Goal: Task Accomplishment & Management: Manage account settings

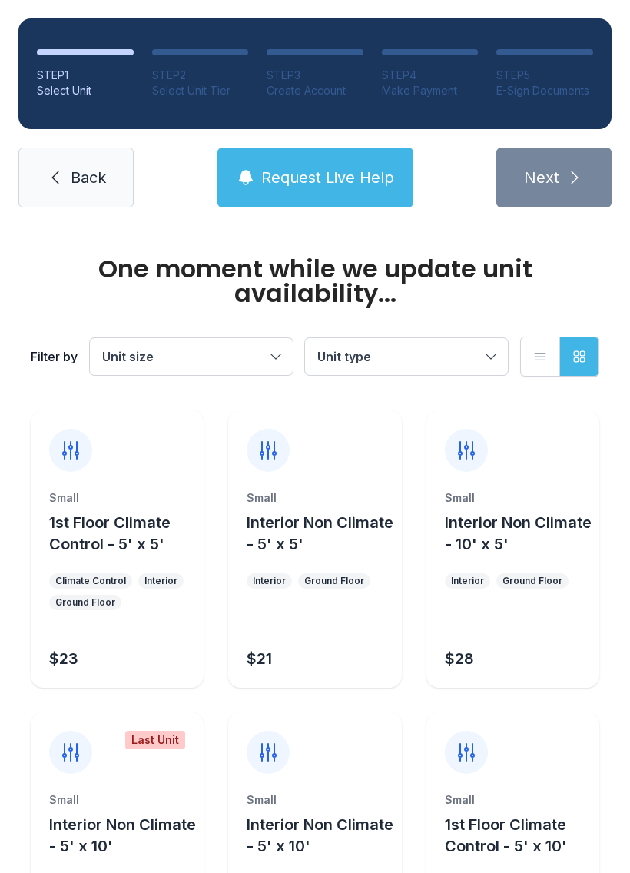
click at [580, 807] on div "Small" at bounding box center [513, 799] width 136 height 15
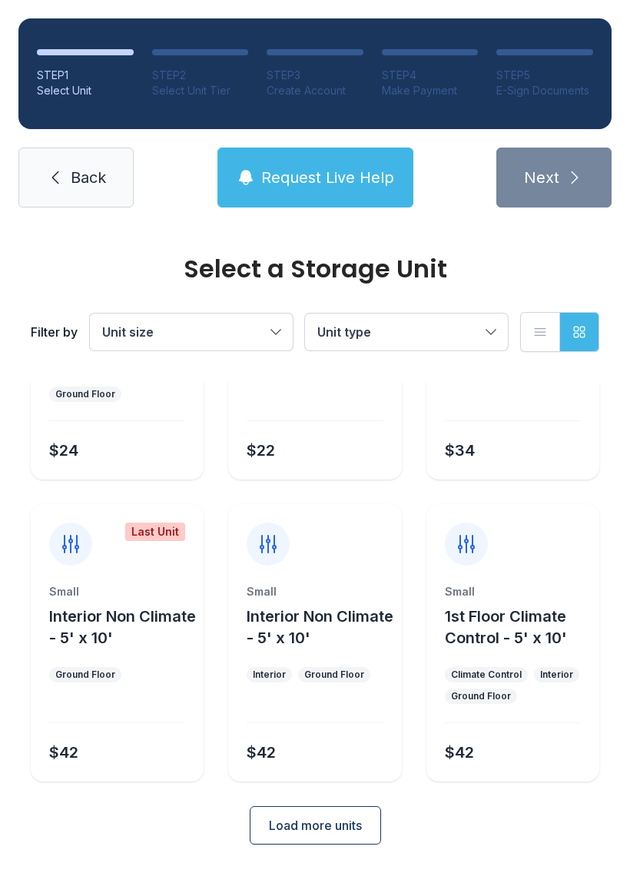
scroll to position [183, 0]
click at [310, 828] on span "Load more units" at bounding box center [315, 826] width 93 height 18
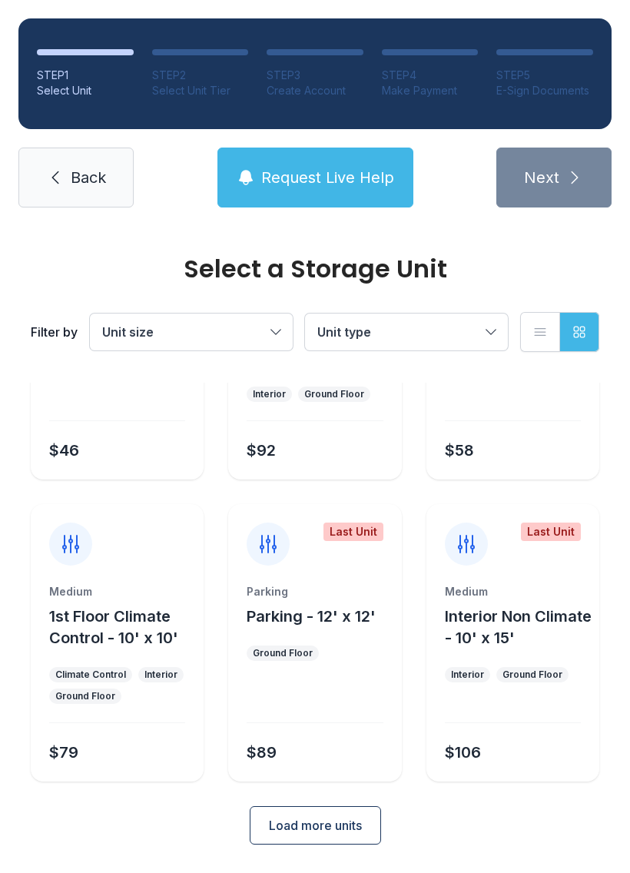
scroll to position [765, 0]
click at [83, 671] on div "Climate Control" at bounding box center [90, 675] width 71 height 12
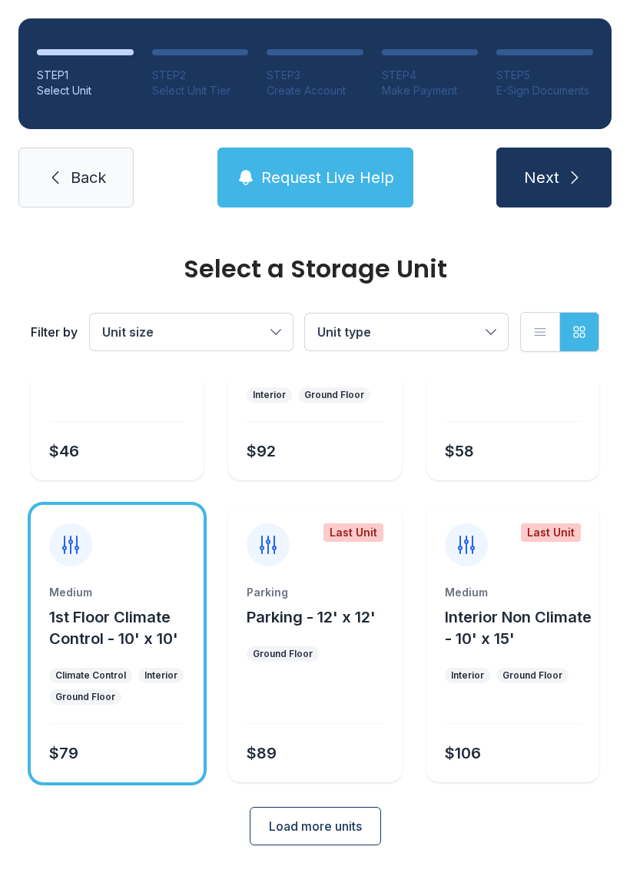
click at [126, 689] on ul "Climate Control Interior Ground Floor" at bounding box center [117, 686] width 136 height 37
click at [113, 662] on div "Medium 1st Floor Climate Control - 10' x 10' Climate Control Interior Ground Fl…" at bounding box center [117, 683] width 173 height 197
click at [98, 668] on div "Climate Control" at bounding box center [90, 675] width 83 height 15
click at [78, 670] on div "Climate Control" at bounding box center [90, 675] width 71 height 12
click at [100, 690] on div "Ground Floor" at bounding box center [85, 696] width 72 height 15
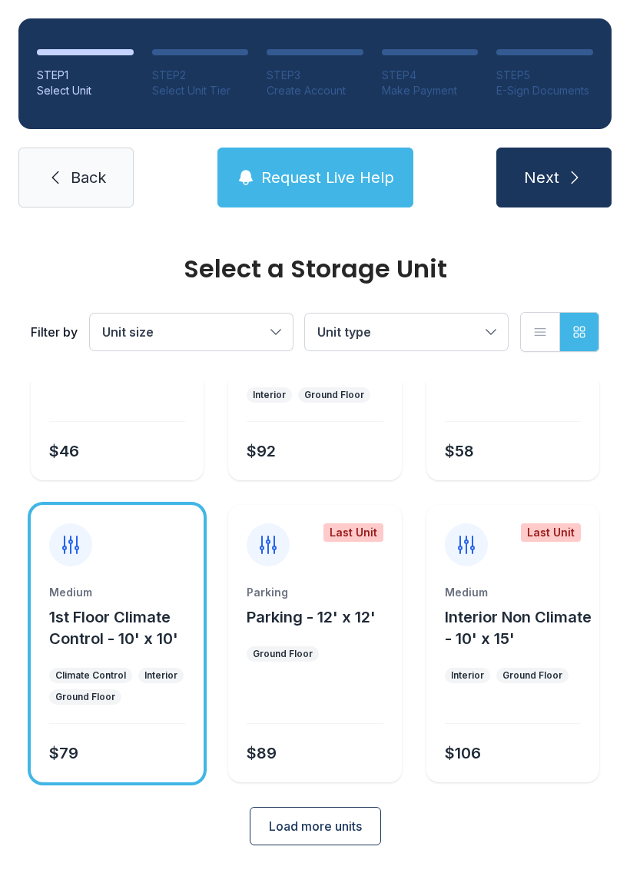
click at [100, 689] on div "Ground Floor" at bounding box center [85, 696] width 72 height 15
click at [284, 827] on span "Load more units" at bounding box center [315, 826] width 93 height 18
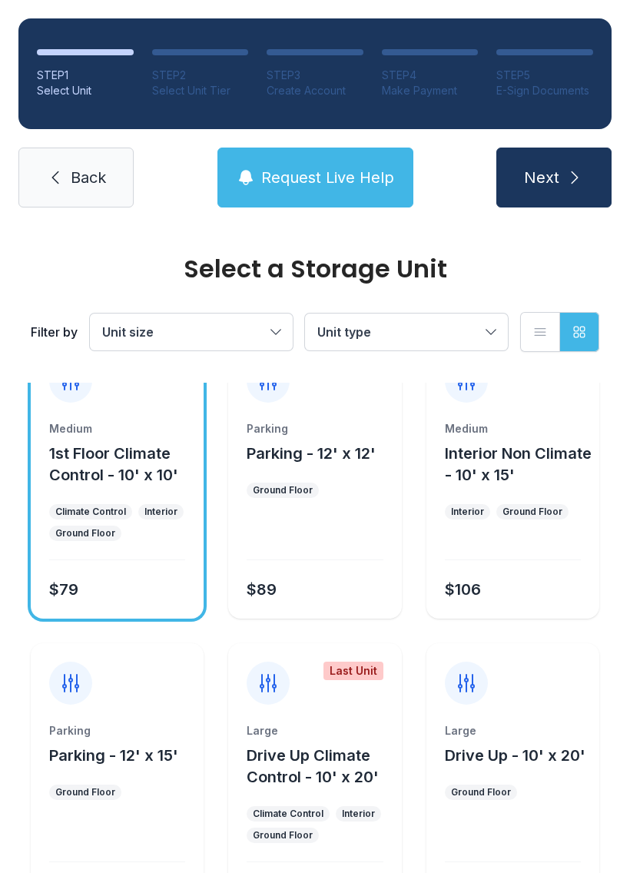
scroll to position [930, 0]
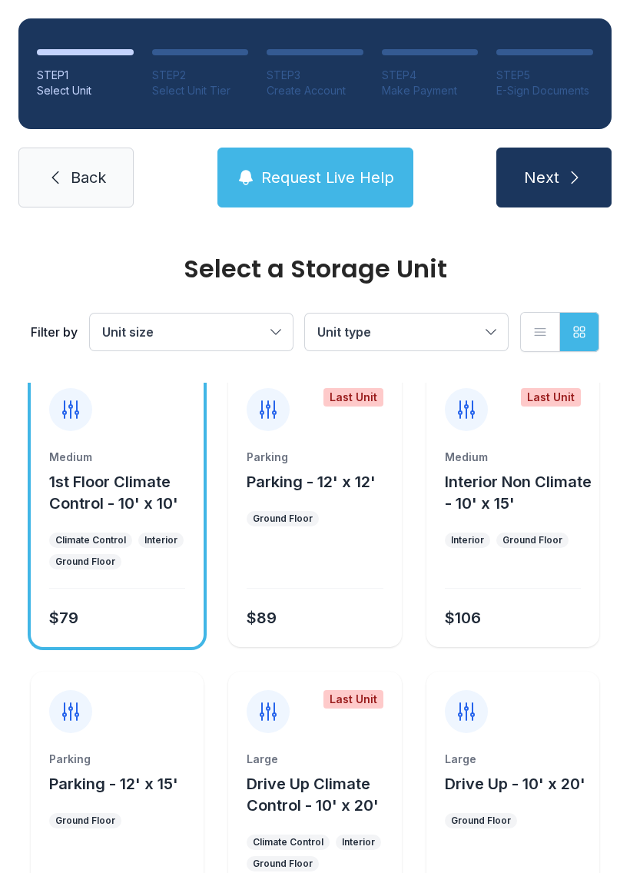
click at [77, 560] on div "Ground Floor" at bounding box center [85, 561] width 60 height 12
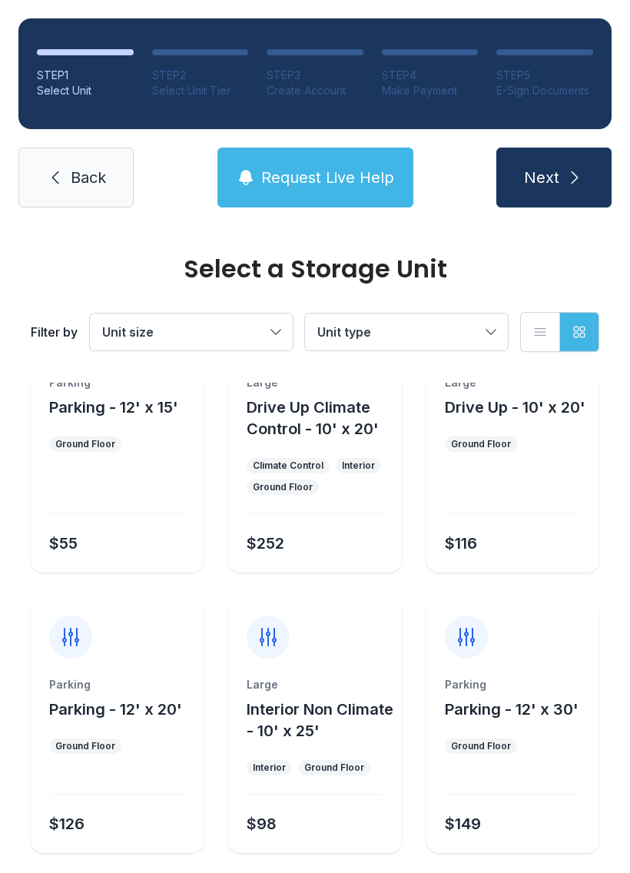
scroll to position [1277, 0]
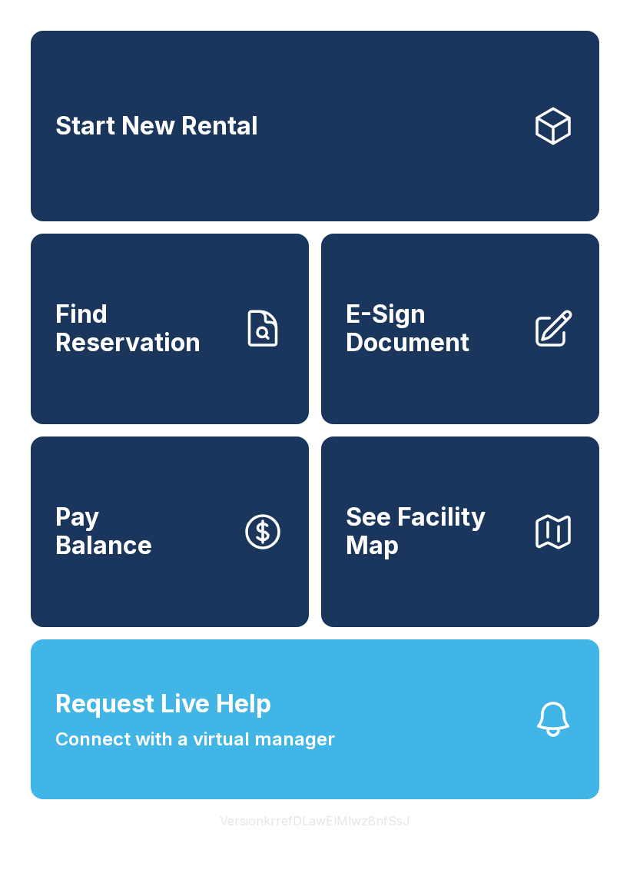
click at [439, 354] on span "E-Sign Document" at bounding box center [433, 328] width 174 height 56
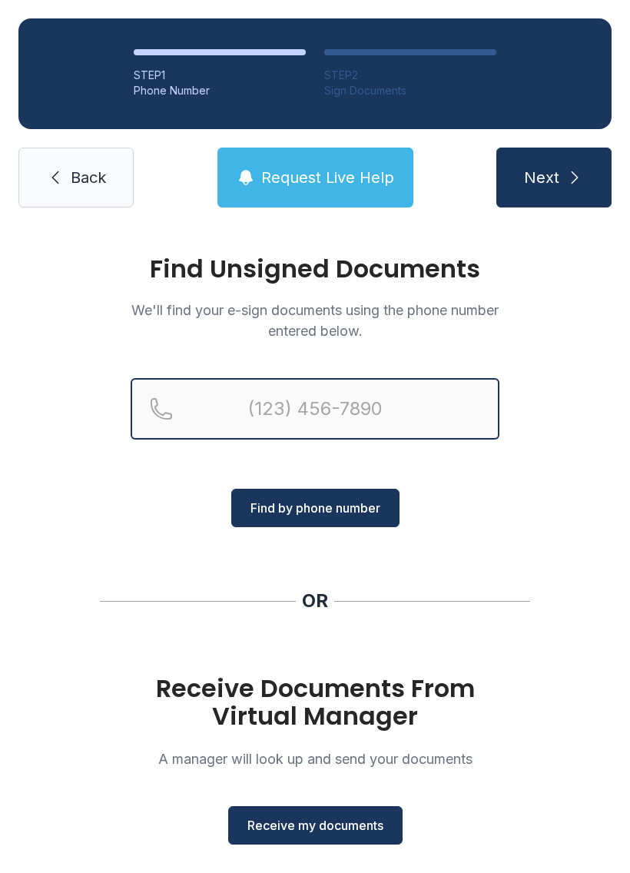
click at [347, 396] on input "Reservation phone number" at bounding box center [315, 408] width 369 height 61
type input "[PHONE_NUMBER]"
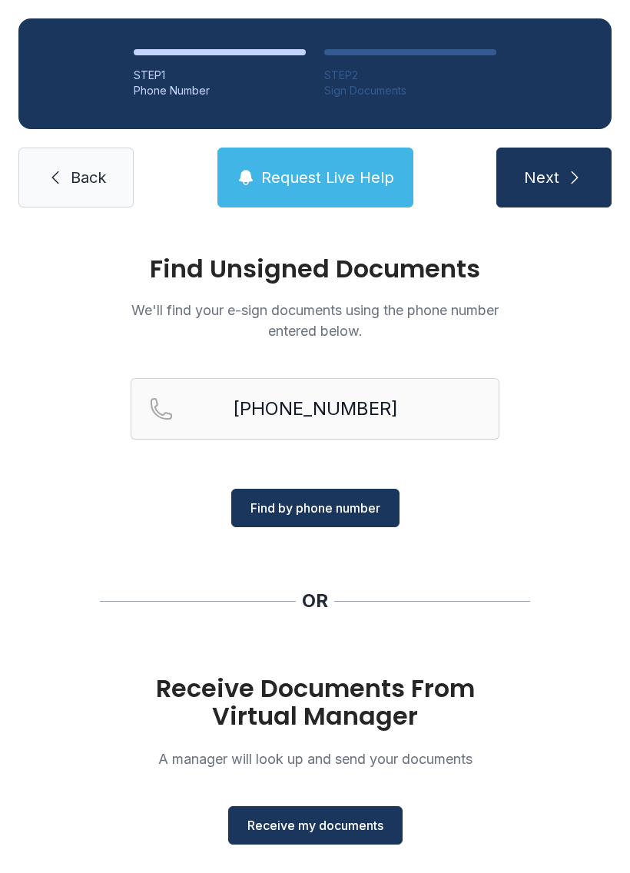
click at [330, 499] on span "Find by phone number" at bounding box center [315, 508] width 130 height 18
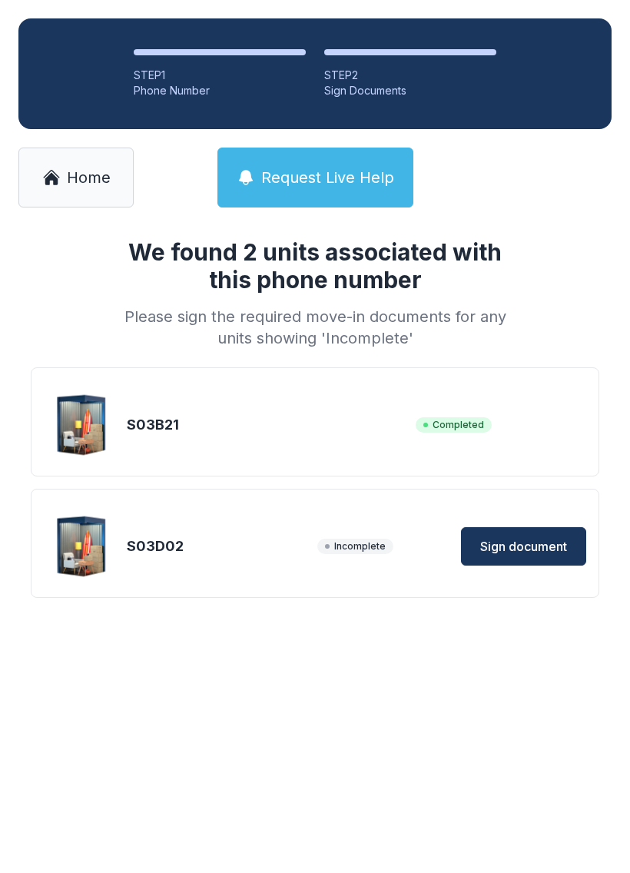
click at [523, 552] on span "Sign document" at bounding box center [523, 546] width 87 height 18
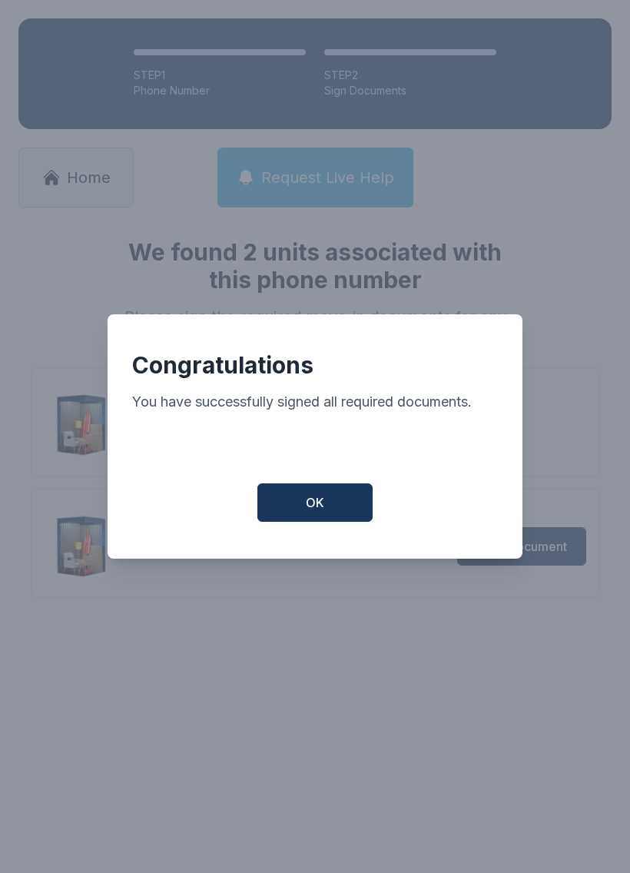
click at [343, 511] on button "OK" at bounding box center [314, 502] width 115 height 38
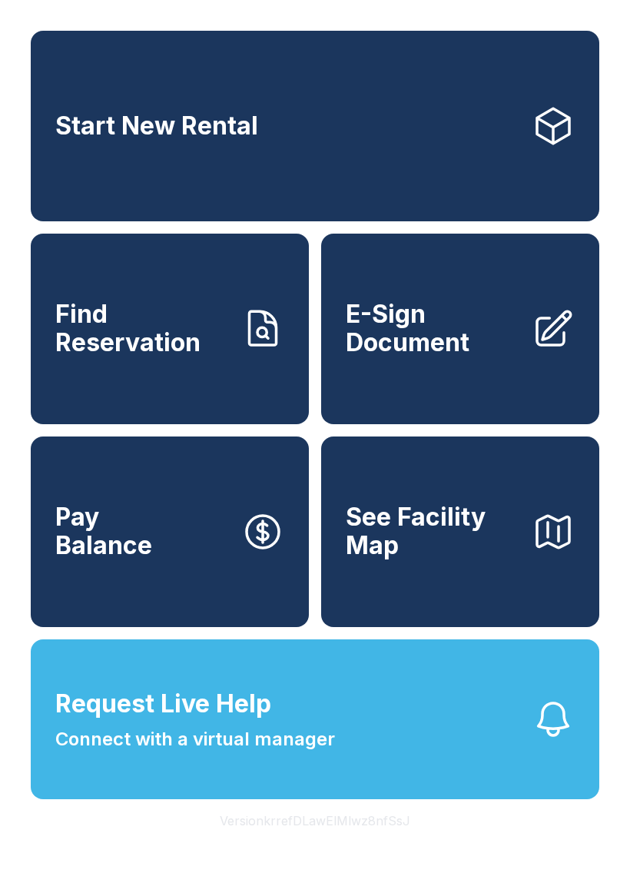
click at [206, 397] on link "Find Reservation" at bounding box center [170, 329] width 278 height 191
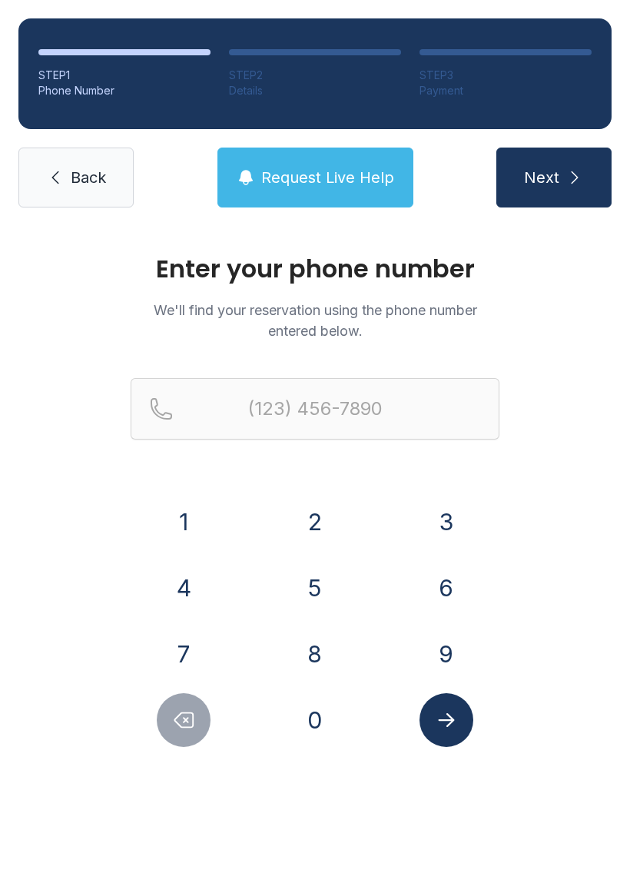
click at [214, 628] on div "7" at bounding box center [184, 654] width 107 height 54
click at [320, 712] on button "0" at bounding box center [315, 720] width 54 height 54
type input "(0"
click at [194, 712] on icon "Delete number" at bounding box center [183, 719] width 23 height 23
click at [194, 711] on icon "Delete number" at bounding box center [183, 719] width 23 height 23
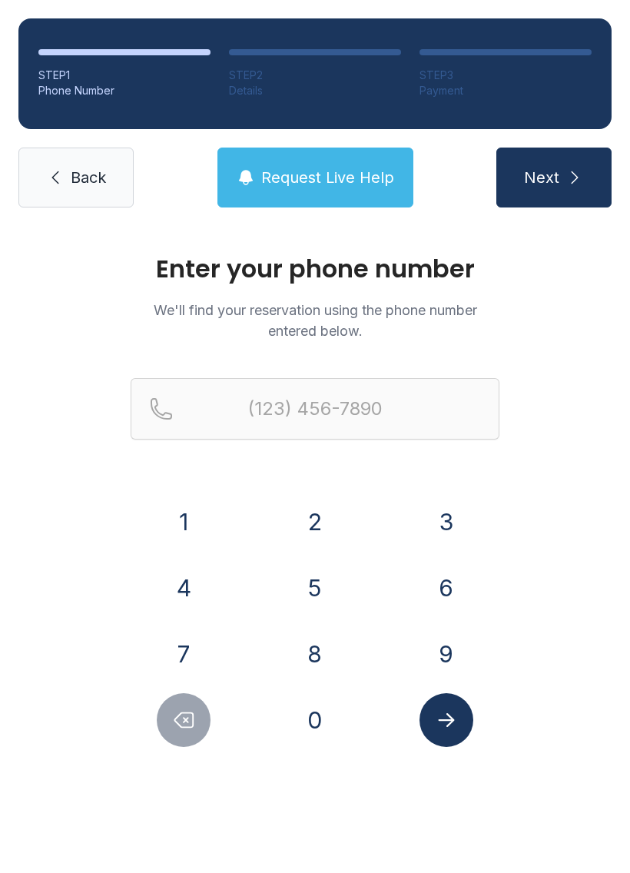
click at [191, 651] on button "7" at bounding box center [184, 654] width 54 height 54
click at [316, 709] on button "0" at bounding box center [315, 720] width 54 height 54
click at [323, 652] on button "8" at bounding box center [315, 654] width 54 height 54
click at [322, 496] on button "2" at bounding box center [315, 522] width 54 height 54
click at [200, 505] on button "1" at bounding box center [184, 522] width 54 height 54
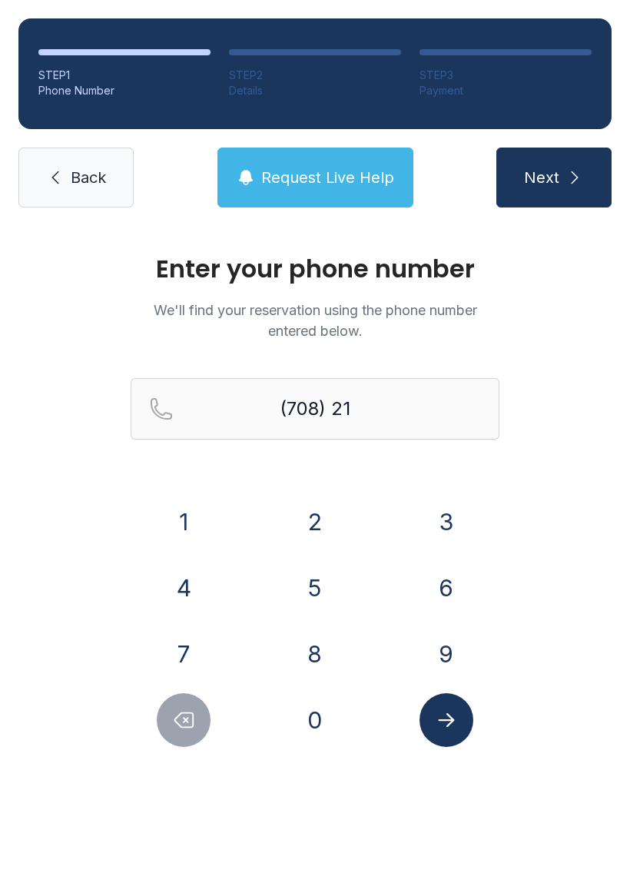
click at [174, 703] on button "Delete number" at bounding box center [184, 720] width 54 height 54
click at [174, 702] on button "Delete number" at bounding box center [184, 720] width 54 height 54
click at [174, 706] on button "Delete number" at bounding box center [184, 720] width 54 height 54
click at [174, 705] on button "Delete number" at bounding box center [184, 720] width 54 height 54
type input "(7"
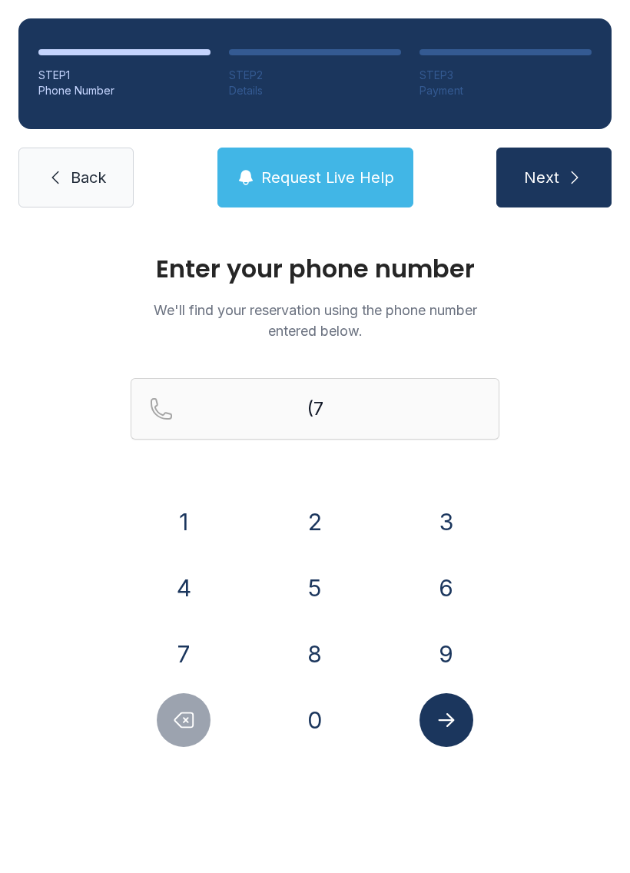
click at [159, 737] on div at bounding box center [184, 720] width 107 height 54
click at [185, 718] on icon "Delete number" at bounding box center [184, 720] width 18 height 15
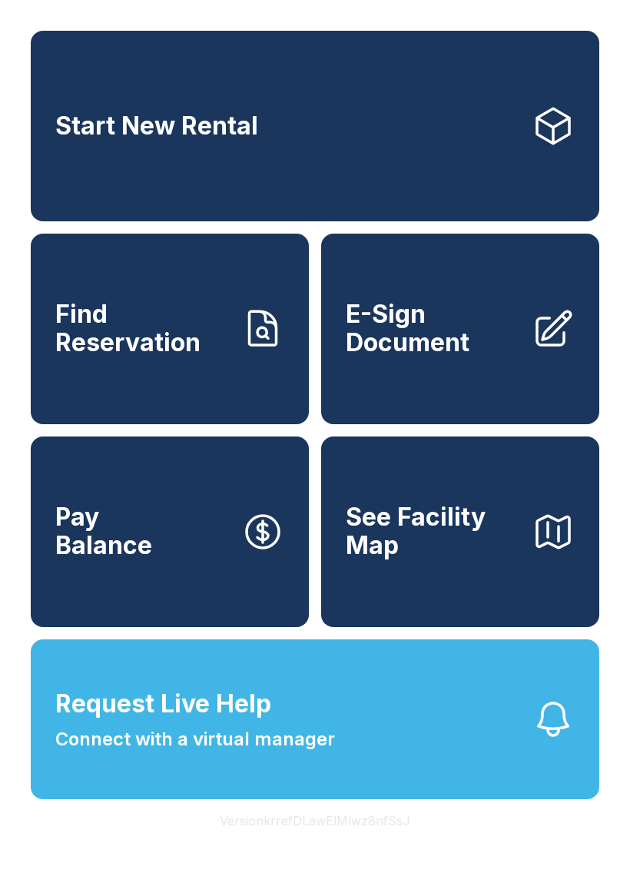
click at [232, 110] on link "Start New Rental" at bounding box center [315, 126] width 569 height 191
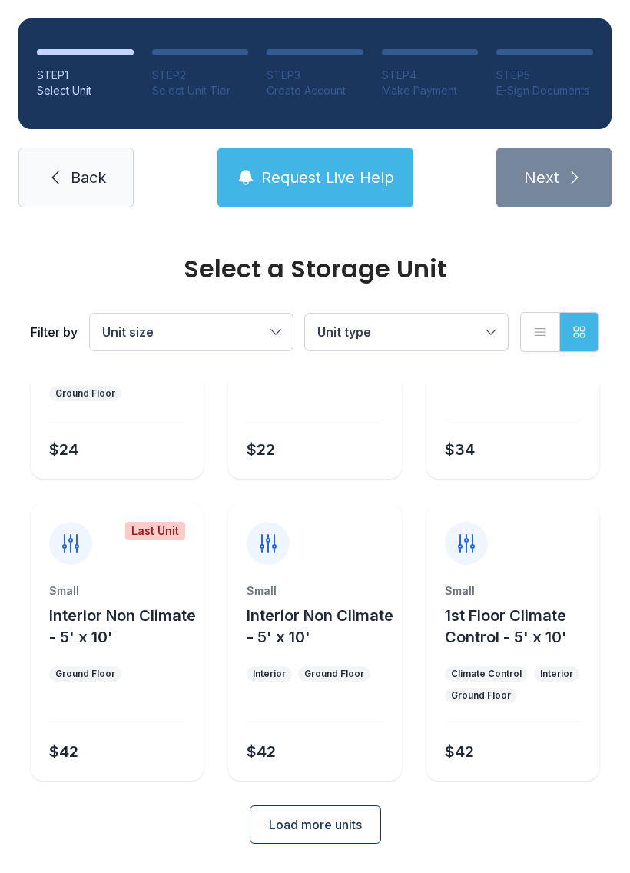
scroll to position [183, 0]
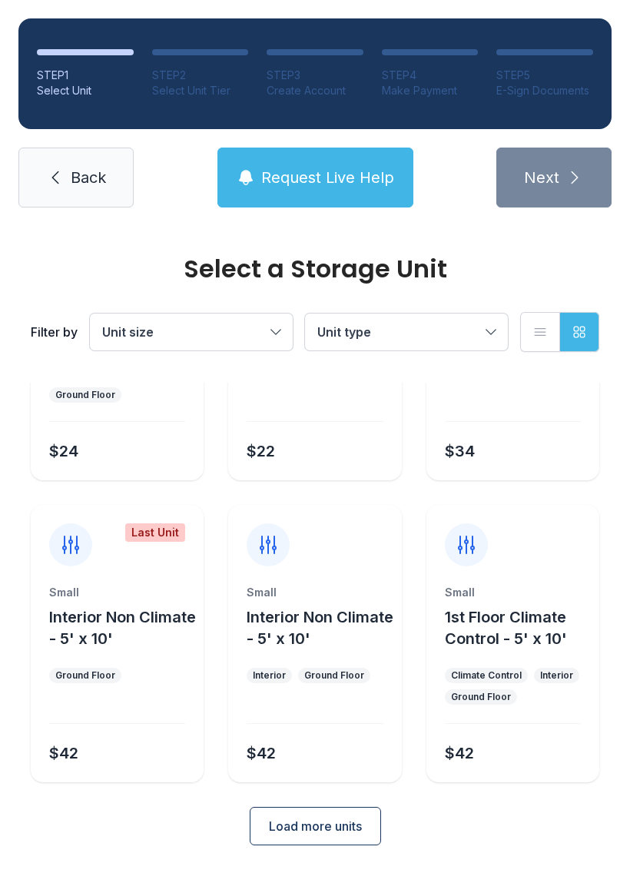
click at [326, 828] on span "Load more units" at bounding box center [315, 826] width 93 height 18
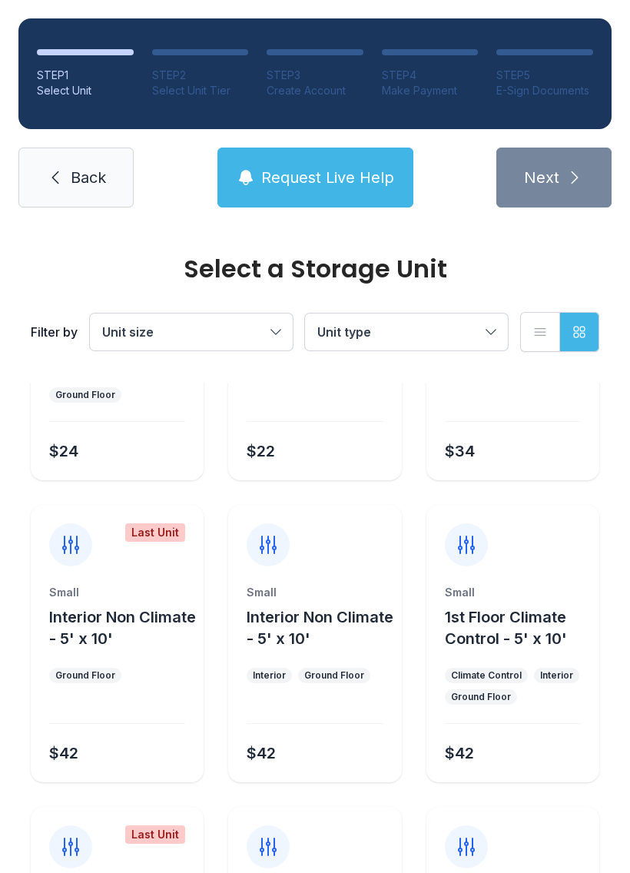
click at [75, 157] on link "Back" at bounding box center [75, 178] width 115 height 60
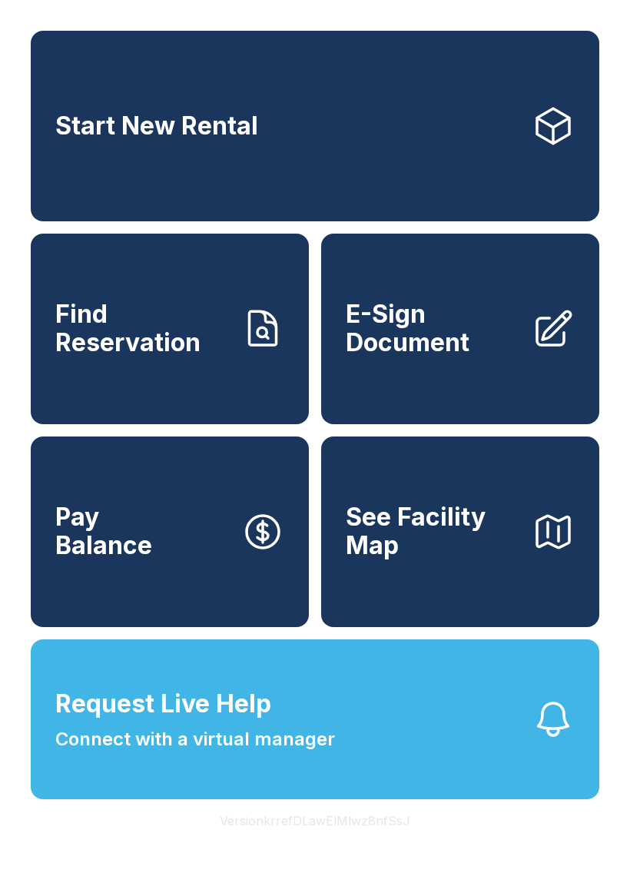
click at [294, 753] on span "Connect with a virtual manager" at bounding box center [195, 739] width 280 height 28
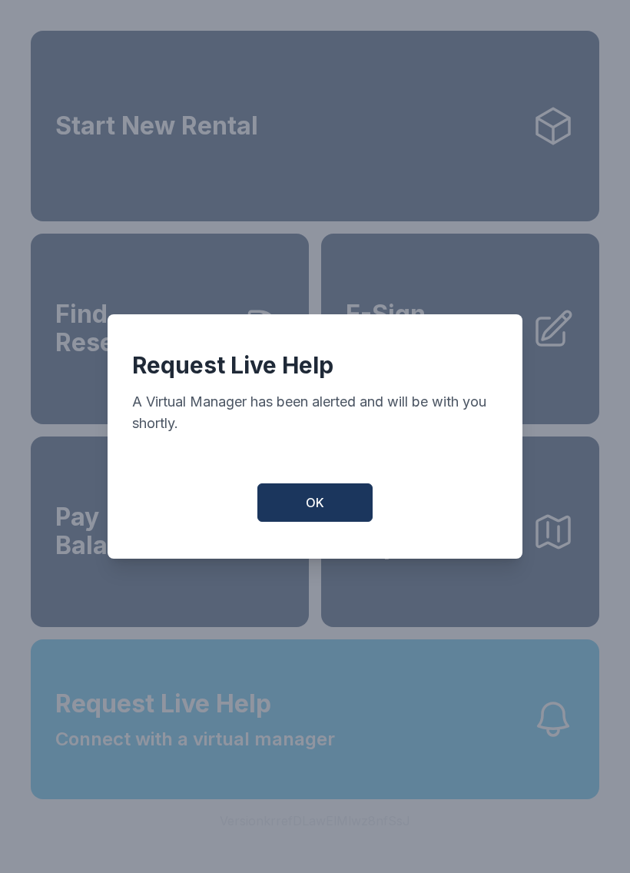
click at [327, 509] on button "OK" at bounding box center [314, 502] width 115 height 38
